Goal: Contribute content: Contribute content

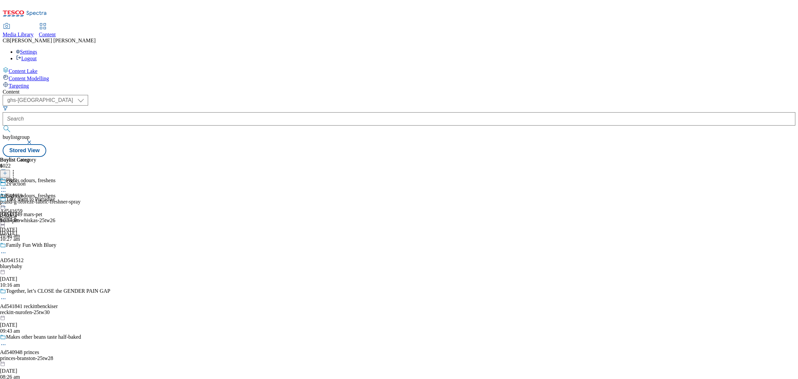
select select "ghs-uk"
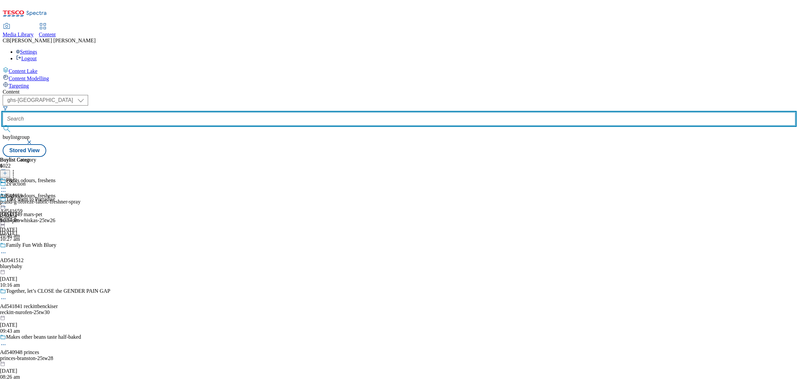
click at [152, 112] on input "text" at bounding box center [399, 118] width 793 height 13
paste input "hero-oaf-25tw27"
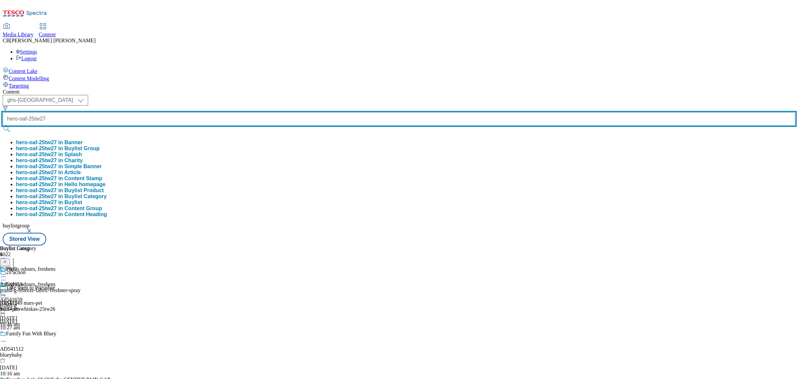
type input "hero-oaf-25tw27"
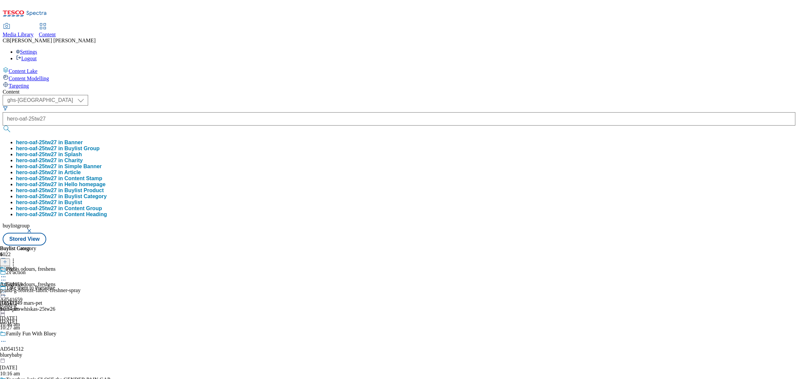
click at [100, 145] on button "hero-oaf-25tw27 in Buylist Group" at bounding box center [58, 148] width 84 height 6
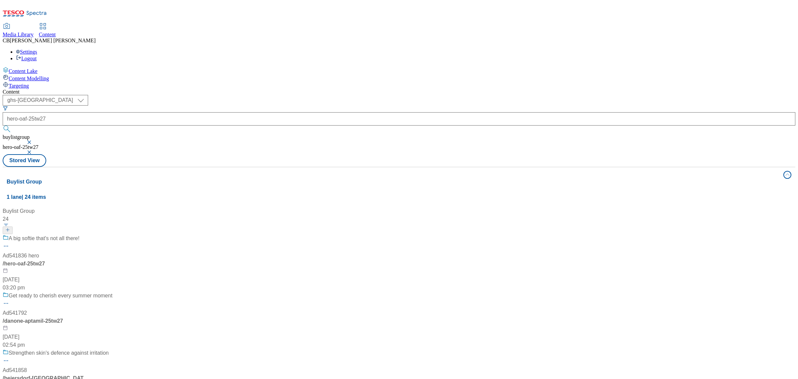
click at [112, 234] on div "A big softie that's not all there! Ad541836 hero / hero-oaf-25tw27 18 Aug 2025 …" at bounding box center [58, 262] width 110 height 57
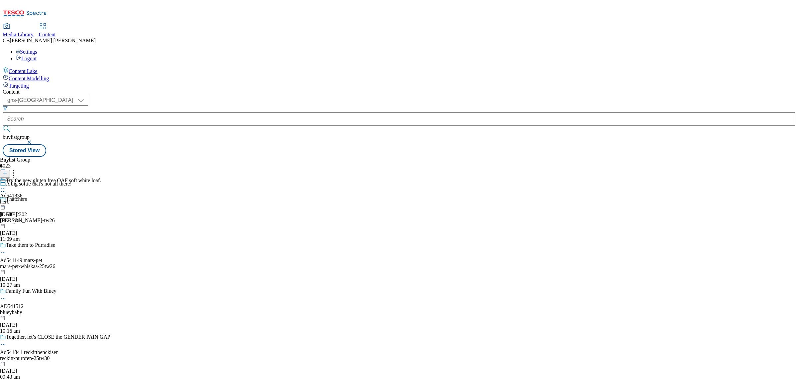
click at [7, 185] on icon at bounding box center [3, 188] width 7 height 7
click at [31, 198] on button "Edit" at bounding box center [22, 202] width 18 height 8
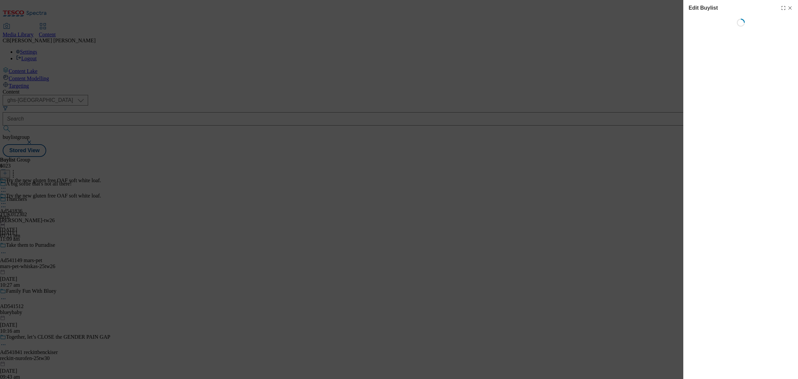
select select "tactical"
select select "supplier funded short term 1-3 weeks"
select select "Banner"
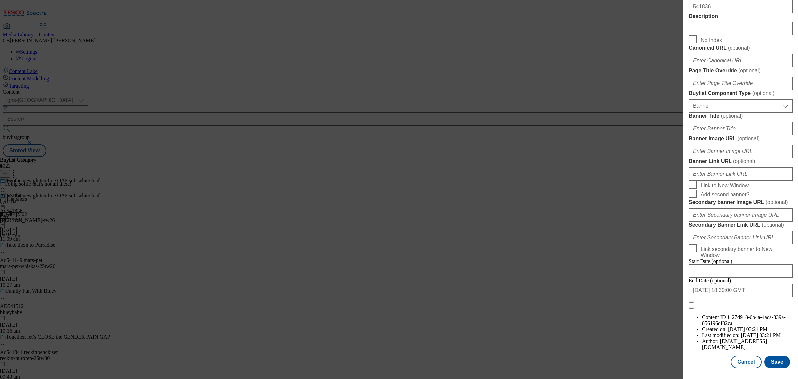
scroll to position [582, 0]
click at [741, 152] on input "Banner Image URL ( optional )" at bounding box center [741, 150] width 104 height 13
paste input "https://digitalcontent.api.tesco.com/v2/media/ghs-mktg/52d3d31c-a914-4fb1-9721-…"
type input "https://digitalcontent.api.tesco.com/v2/media/ghs-mktg/52d3d31c-a914-4fb1-9721-…"
click at [769, 139] on label "Banner Image URL ( optional )" at bounding box center [741, 138] width 104 height 7
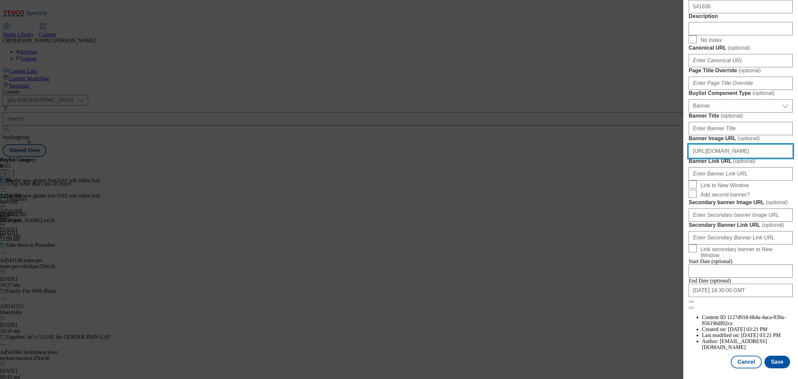
click at [769, 144] on input "https://digitalcontent.api.tesco.com/v2/media/ghs-mktg/52d3d31c-a914-4fb1-9721-…" at bounding box center [741, 150] width 104 height 13
click at [771, 357] on button "Save" at bounding box center [778, 361] width 26 height 13
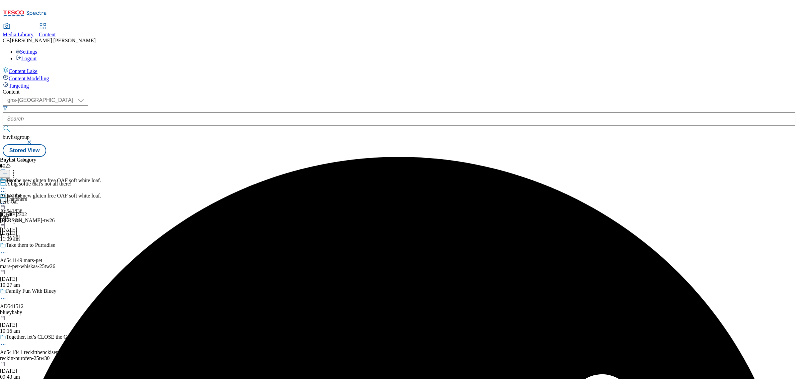
click at [2, 203] on circle at bounding box center [1, 203] width 1 height 1
click at [39, 244] on button "Preview" at bounding box center [26, 248] width 26 height 8
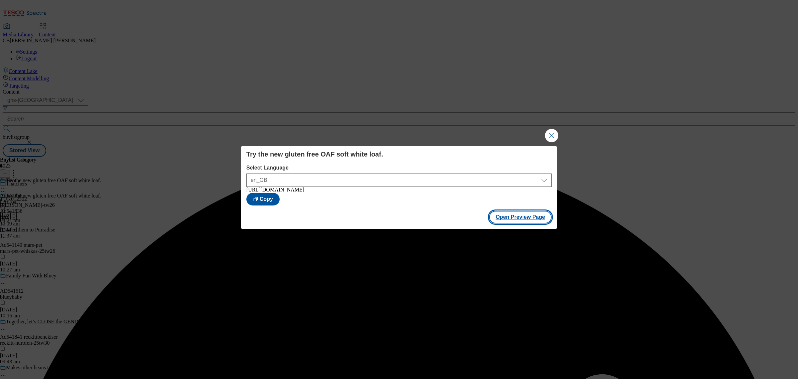
click at [533, 221] on button "Open Preview Page" at bounding box center [520, 217] width 63 height 13
click at [555, 134] on button "Close Modal" at bounding box center [551, 135] width 13 height 13
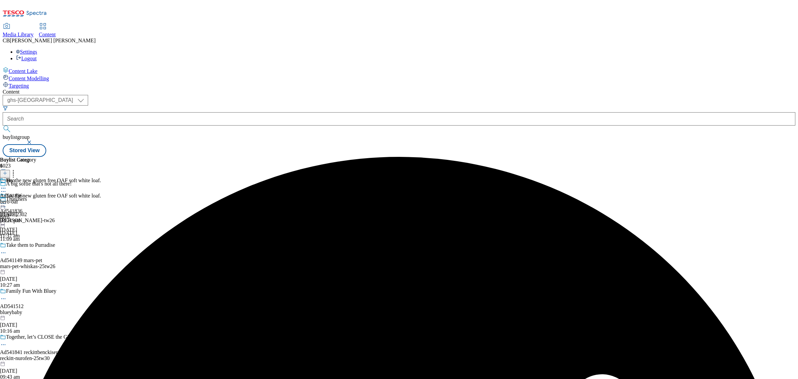
click at [7, 200] on icon at bounding box center [3, 203] width 7 height 7
click at [35, 268] on span "Publish" at bounding box center [28, 270] width 15 height 5
click at [552, 157] on div "Buylist Group 6023 A big softie that's not all there! Thatchers TUK012302 thatc…" at bounding box center [399, 157] width 793 height 0
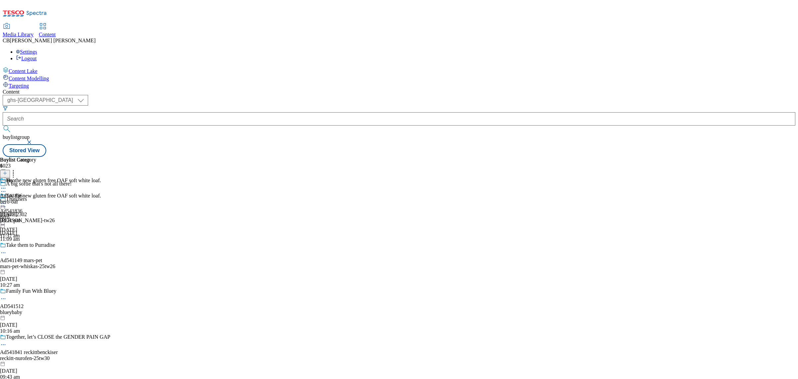
click at [101, 237] on div "Try the new gluten free OAF soft white loaf. Ad541836 hero 21 Aug 2025 11:37 am" at bounding box center [50, 216] width 101 height 46
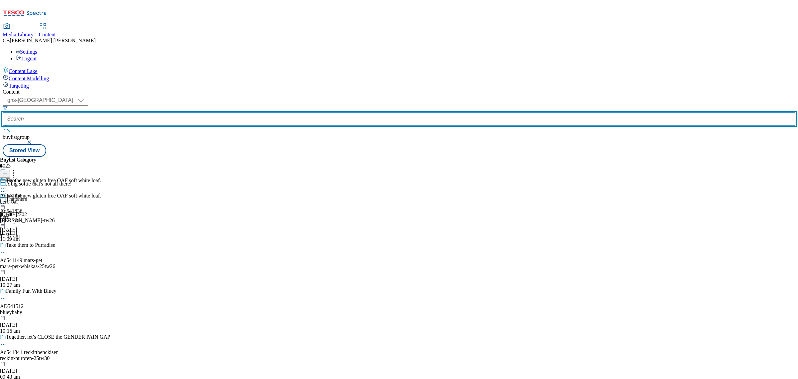
click at [177, 112] on input "text" at bounding box center [399, 118] width 793 height 13
paste input "mccain-foods-home-chips-25tw27"
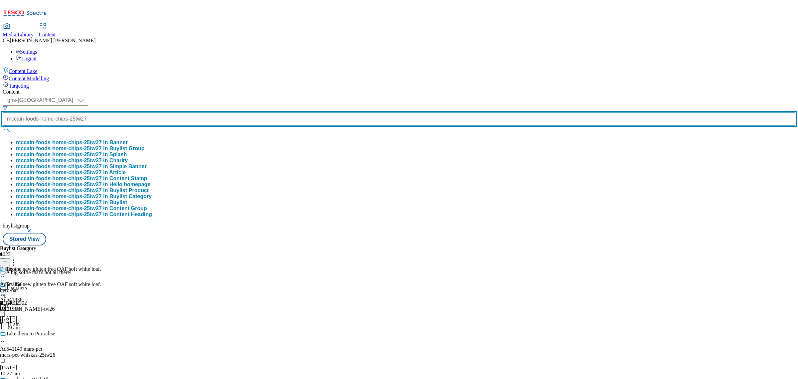
type input "mccain-foods-home-chips-25tw27"
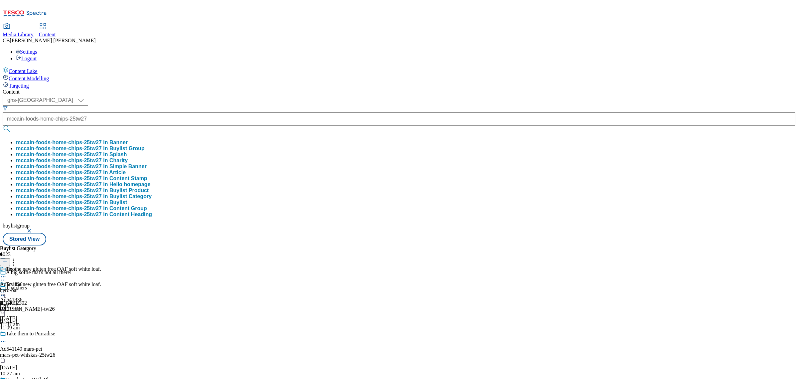
click at [145, 145] on button "mccain-foods-home-chips-25tw27 in Buylist Group" at bounding box center [80, 148] width 129 height 6
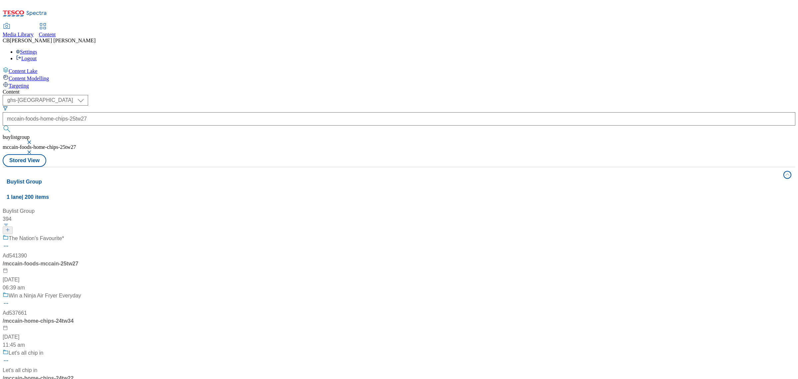
click at [136, 234] on div "The Nation's Favourite* Ad541390 / mccain-foods-mccain-25tw27 11 Aug 2025 06:39…" at bounding box center [70, 262] width 134 height 57
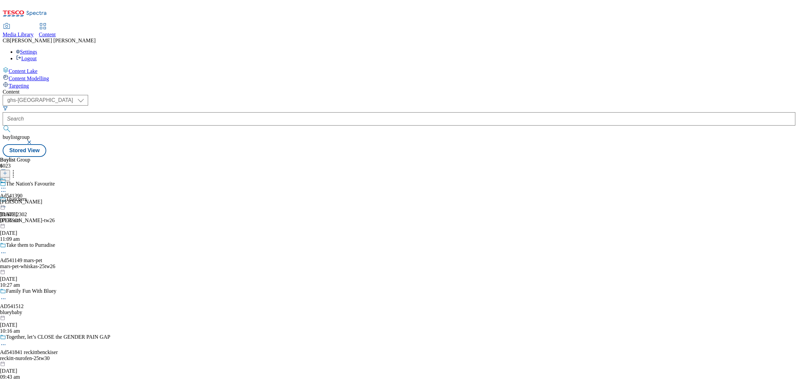
click at [2, 188] on circle at bounding box center [1, 188] width 1 height 1
click at [31, 198] on button "Edit" at bounding box center [22, 202] width 18 height 8
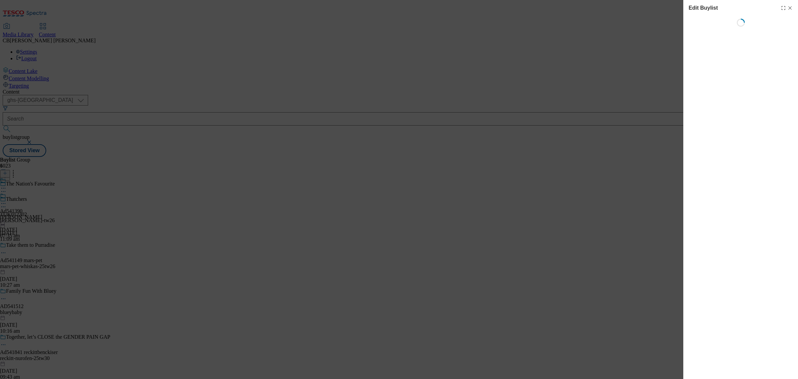
select select "tactical"
select select "supplier funded short term 1-3 weeks"
select select "dunnhumby"
select select "Banner"
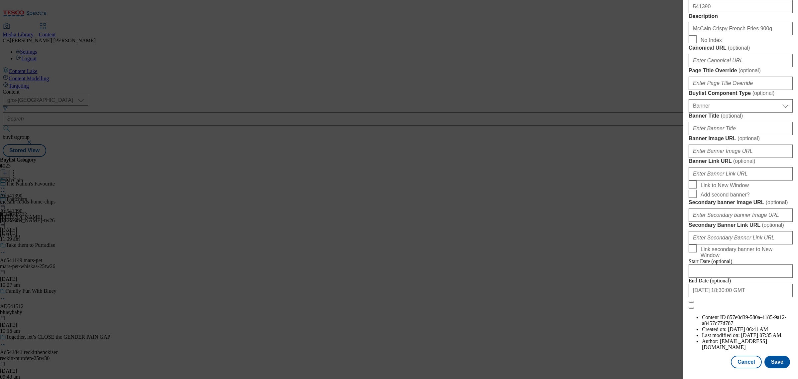
scroll to position [588, 0]
click at [736, 152] on input "Banner Image URL ( optional )" at bounding box center [741, 150] width 104 height 13
paste input "https://digitalcontent.api.tesco.com/v2/media/ghs-mktg/0a62dd2e-a372-486f-aa56-…"
type input "https://digitalcontent.api.tesco.com/v2/media/ghs-mktg/0a62dd2e-a372-486f-aa56-…"
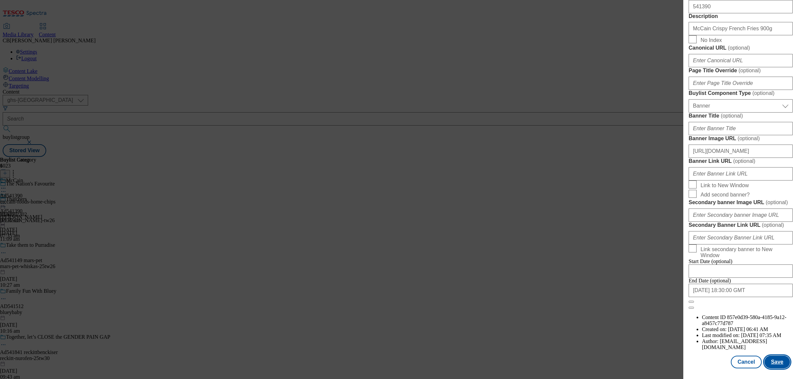
scroll to position [630, 0]
click at [770, 357] on button "Save" at bounding box center [778, 361] width 26 height 13
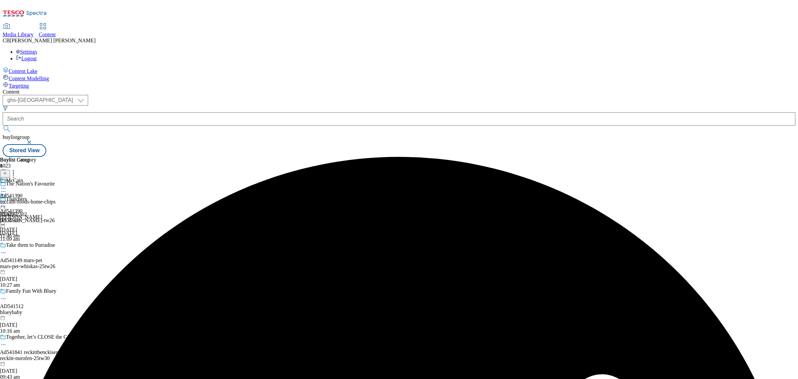
click at [7, 200] on icon at bounding box center [3, 203] width 7 height 7
click at [36, 245] on span "Preview" at bounding box center [29, 247] width 16 height 5
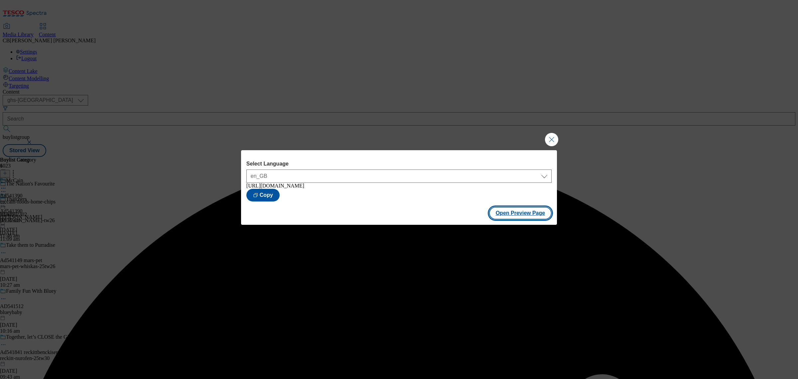
click at [507, 212] on button "Open Preview Page" at bounding box center [520, 213] width 63 height 13
click at [557, 139] on button "Close Modal" at bounding box center [551, 139] width 13 height 13
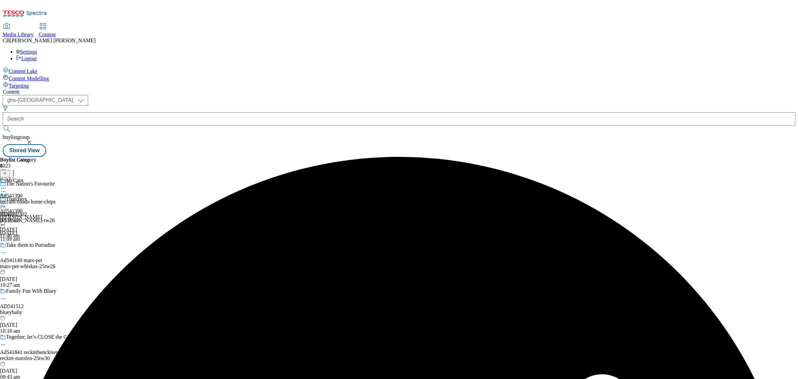
click at [7, 200] on icon at bounding box center [3, 203] width 7 height 7
click at [35, 268] on span "Publish" at bounding box center [28, 270] width 15 height 5
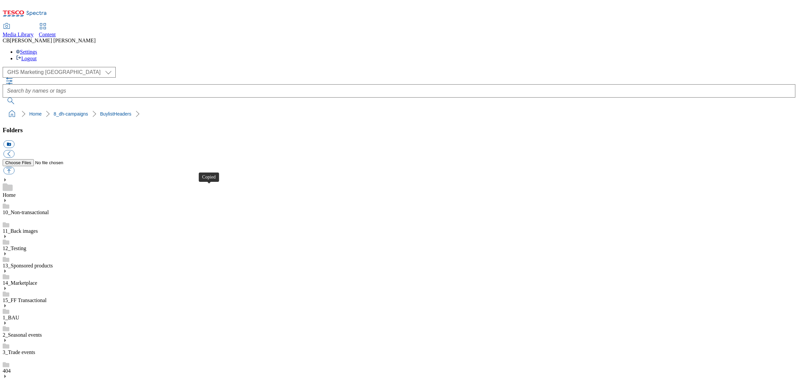
scroll to position [83, 0]
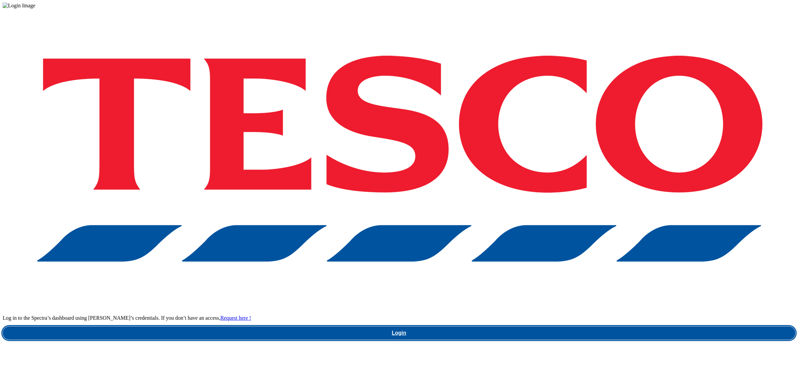
click at [614, 326] on link "Login" at bounding box center [399, 332] width 793 height 13
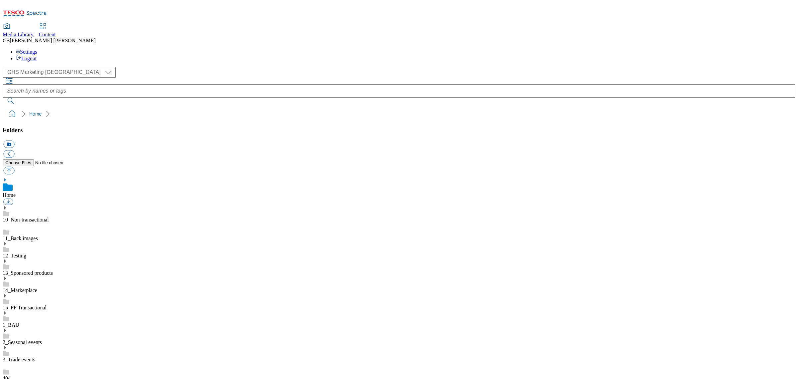
scroll to position [81, 0]
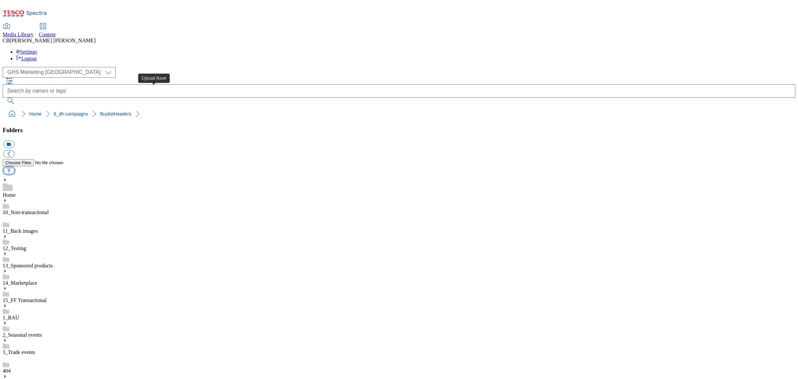
click at [14, 167] on button "button" at bounding box center [8, 171] width 11 height 8
type input "C:\fakepath\1755526595091-ad541836_Juvela_OAF_Legobrand_H_1184X333_V1.jpg"
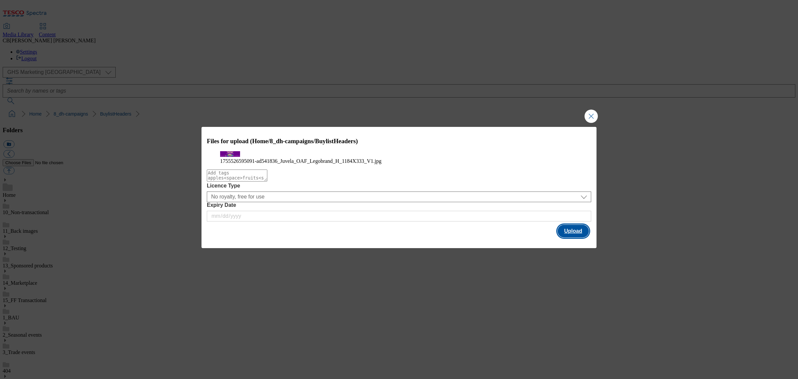
click at [571, 237] on button "Upload" at bounding box center [573, 231] width 31 height 13
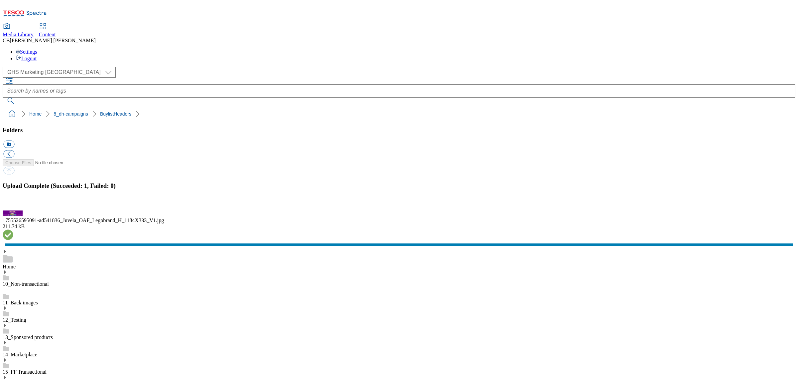
click at [13, 210] on button "button" at bounding box center [8, 206] width 10 height 6
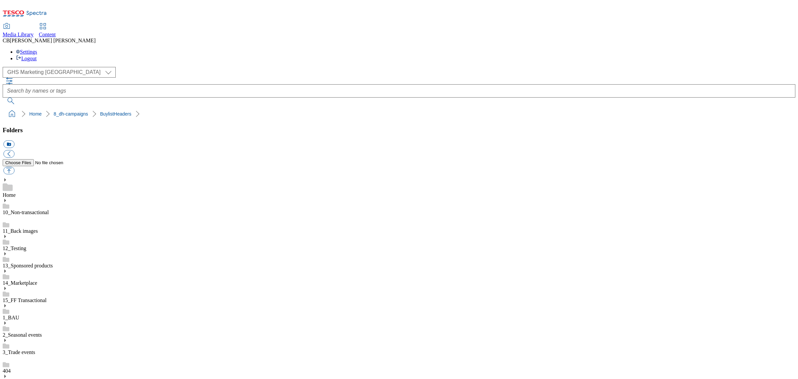
click at [14, 167] on button "button" at bounding box center [8, 171] width 11 height 8
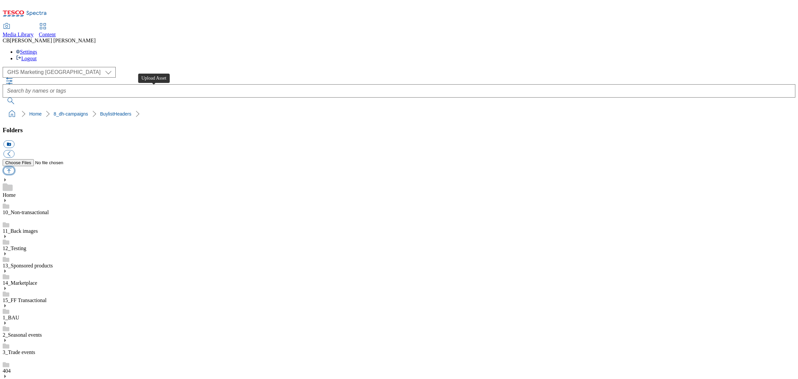
type input "C:\fakepath\1754893885419-Ad541390_McCain_legobrand_H_1184x333_V1.jpg"
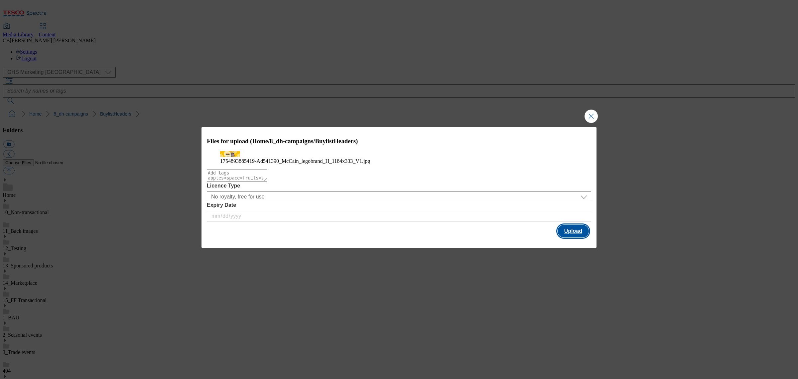
click at [567, 237] on button "Upload" at bounding box center [573, 231] width 31 height 13
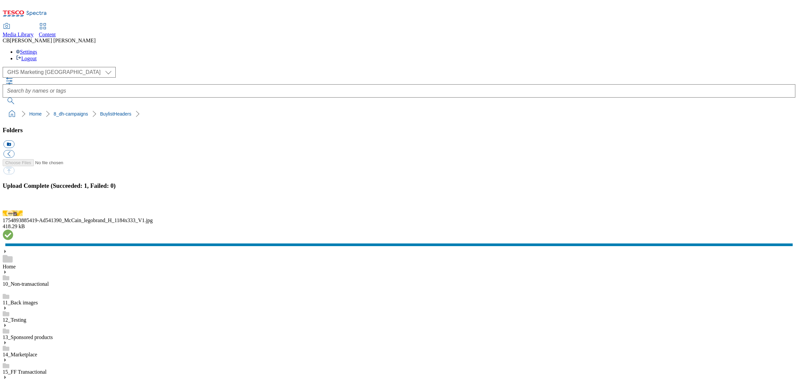
click at [13, 210] on button "button" at bounding box center [8, 206] width 10 height 6
